Goal: Communication & Community: Answer question/provide support

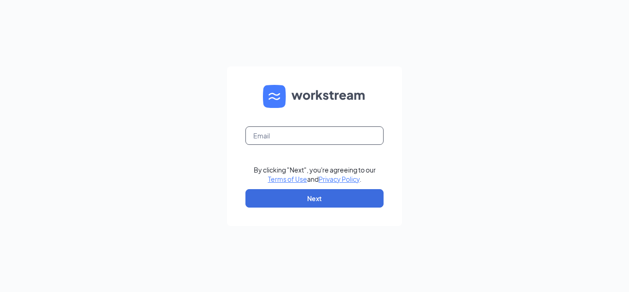
type input "[PERSON_NAME][EMAIL_ADDRESS][PERSON_NAME][DOMAIN_NAME]"
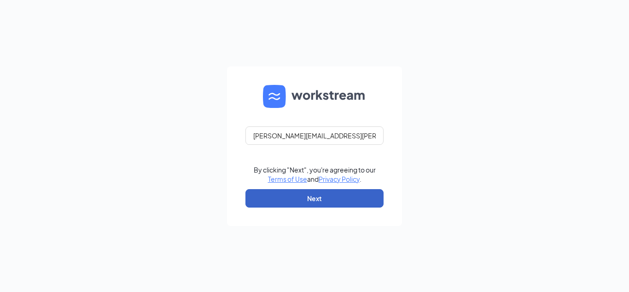
click at [326, 198] on button "Next" at bounding box center [315, 198] width 138 height 18
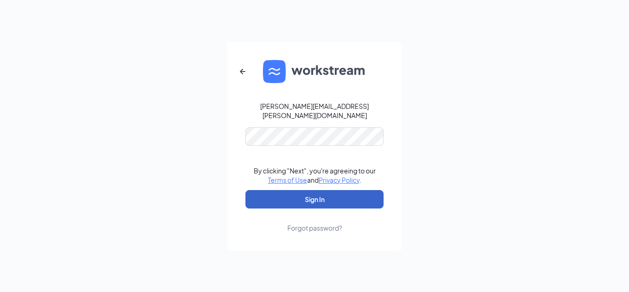
click at [336, 194] on button "Sign In" at bounding box center [315, 199] width 138 height 18
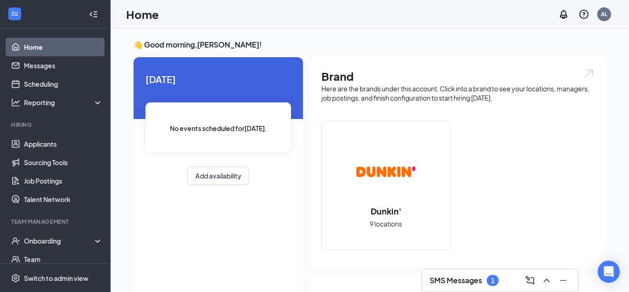
click at [462, 276] on h3 "SMS Messages" at bounding box center [456, 280] width 53 height 10
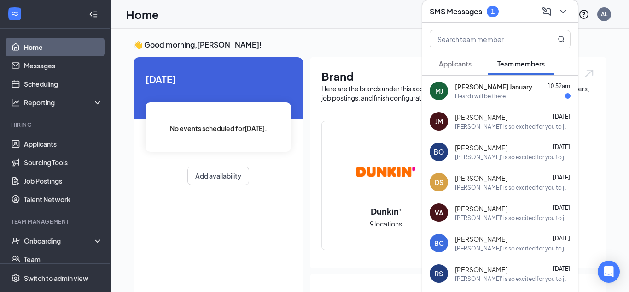
click at [510, 94] on div "Heard i will be there" at bounding box center [513, 96] width 116 height 8
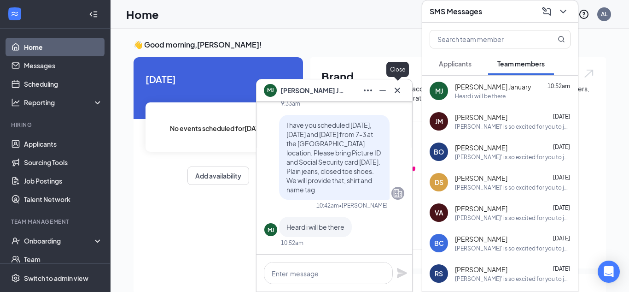
click at [399, 89] on icon "Cross" at bounding box center [398, 90] width 6 height 6
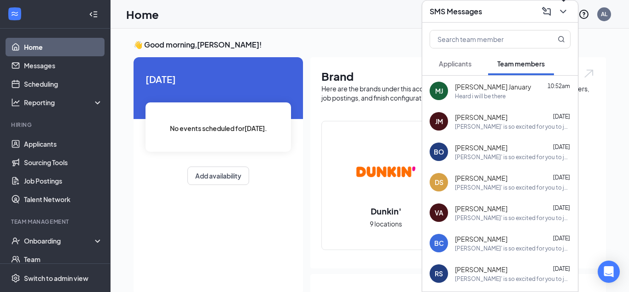
click at [561, 9] on icon "ChevronDown" at bounding box center [563, 11] width 11 height 11
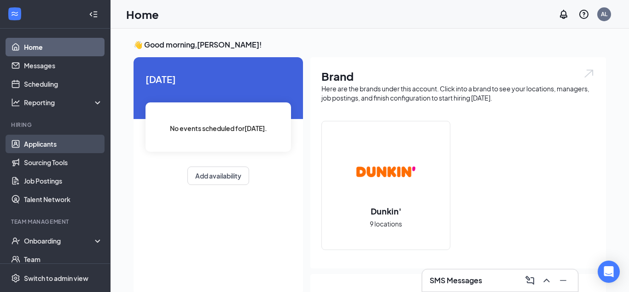
click at [69, 144] on link "Applicants" at bounding box center [63, 144] width 79 height 18
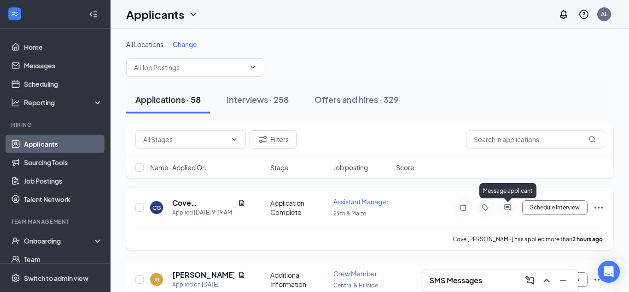
click at [507, 204] on icon "ActiveChat" at bounding box center [507, 207] width 11 height 7
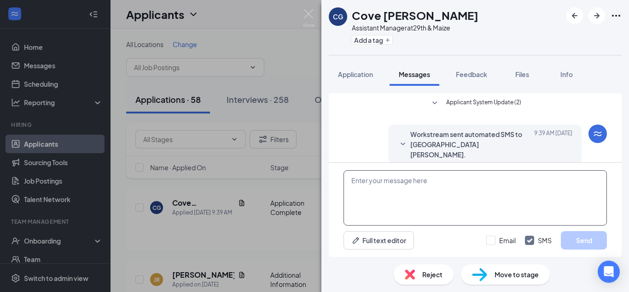
scroll to position [114, 0]
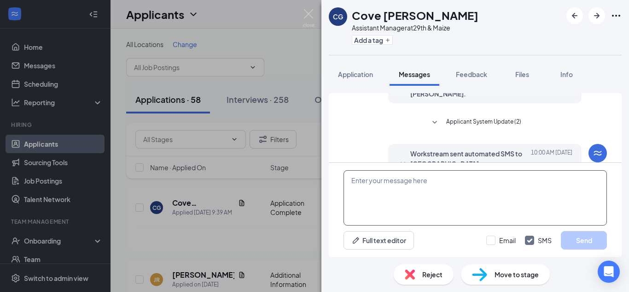
paste textarea "1 (719) 850-1409"
type textarea "1 (719) 850-1409"
drag, startPoint x: 338, startPoint y: 181, endPoint x: 327, endPoint y: 181, distance: 10.6
click at [327, 181] on div "Applicant System Update (2) Workstream sent automated SMS to Cove Graeff. Today…" at bounding box center [476, 171] width 308 height 171
click at [305, 14] on img at bounding box center [309, 18] width 12 height 18
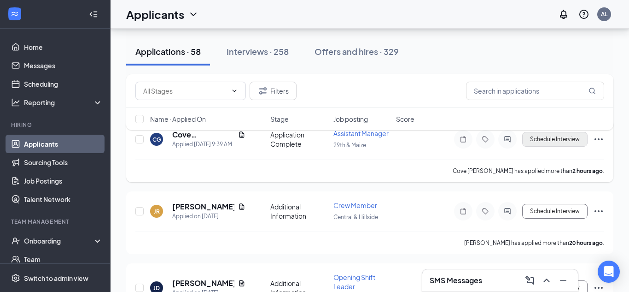
scroll to position [71, 0]
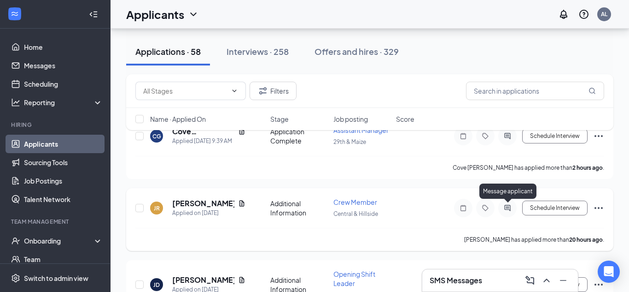
click at [508, 207] on icon "ActiveChat" at bounding box center [507, 207] width 11 height 7
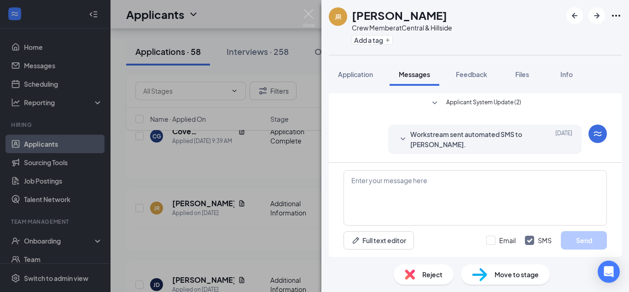
scroll to position [167, 0]
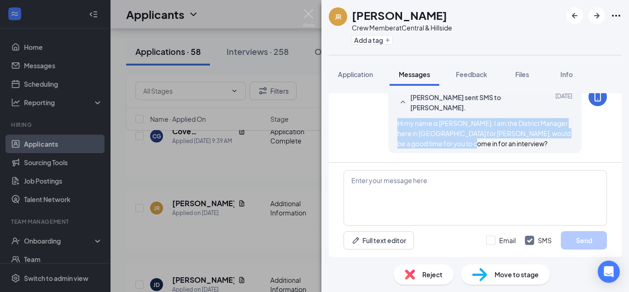
drag, startPoint x: 449, startPoint y: 145, endPoint x: 394, endPoint y: 115, distance: 62.5
click at [394, 115] on div "Amanda Lusk sent SMS to Jennifer Roach. Sep 28 Hi my name is Amanda, I am the D…" at bounding box center [485, 120] width 194 height 65
copy span "Hi my name is Amanda, I am the District Manager here in Wichita for Dunkin, wou…"
click at [313, 14] on img at bounding box center [309, 18] width 12 height 18
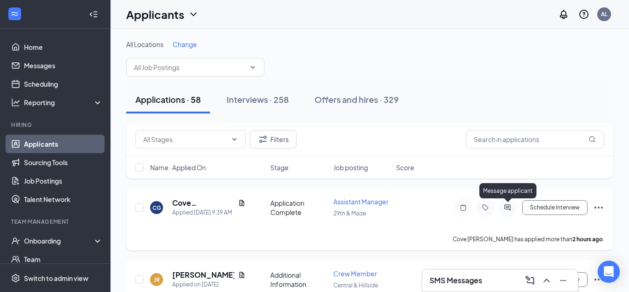
click at [506, 206] on icon "ActiveChat" at bounding box center [507, 207] width 11 height 7
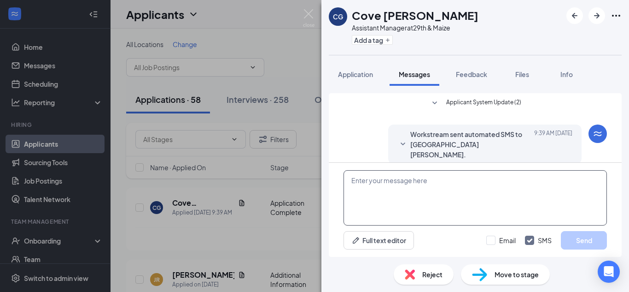
scroll to position [114, 0]
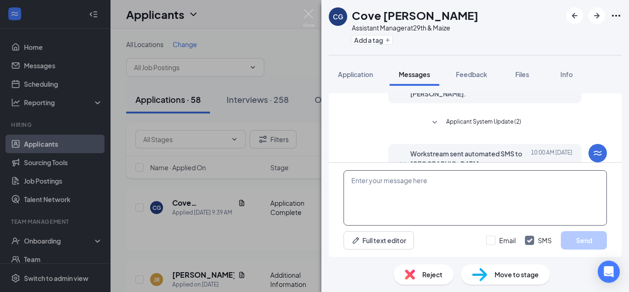
paste textarea "Hi my name is Amanda, I am the District Manager here in Wichita for Dunkin, wou…"
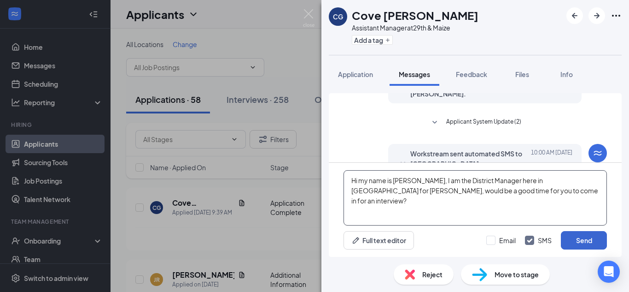
type textarea "Hi my name is Amanda, I am the District Manager here in Wichita for Dunkin, wou…"
click at [582, 237] on button "Send" at bounding box center [584, 240] width 46 height 18
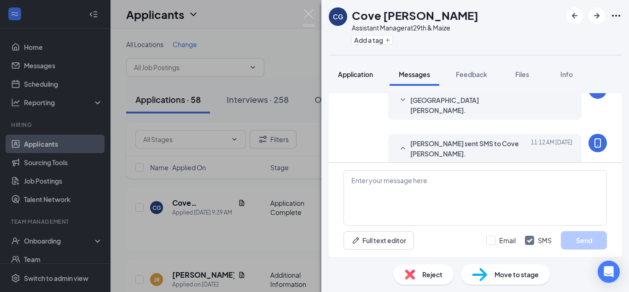
scroll to position [184, 0]
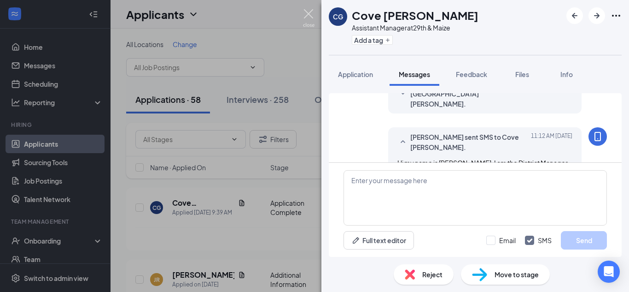
click at [309, 13] on img at bounding box center [309, 18] width 12 height 18
